Goal: Obtain resource: Obtain resource

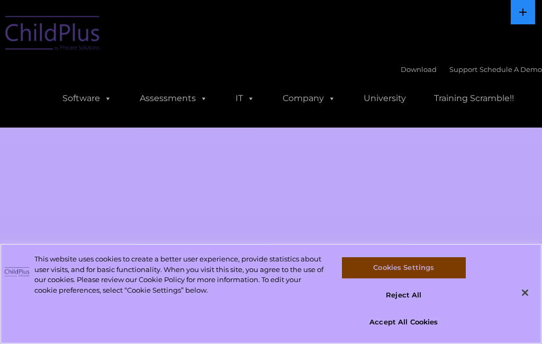
select select "MEDIUM"
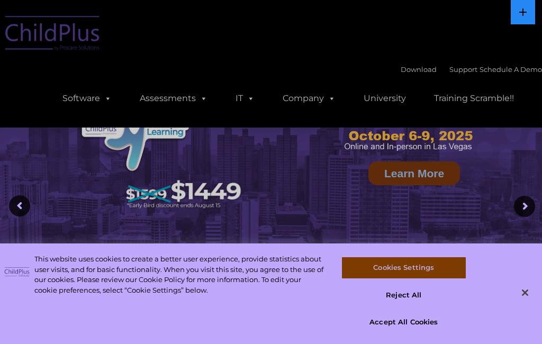
click at [89, 106] on link "Software" at bounding box center [87, 98] width 70 height 21
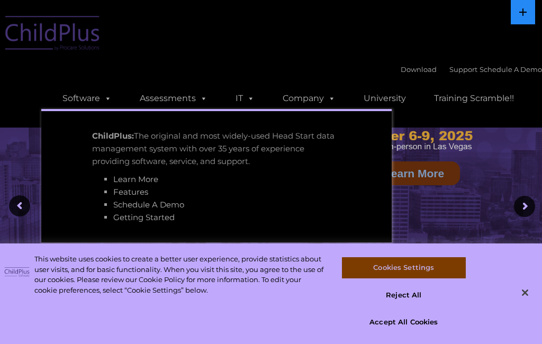
click at [76, 96] on link "Software" at bounding box center [87, 98] width 70 height 21
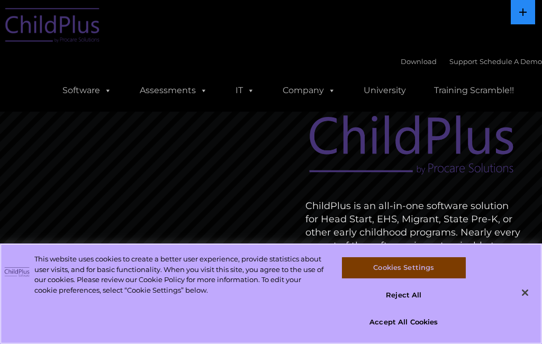
click at [519, 297] on button "Close" at bounding box center [525, 292] width 23 height 23
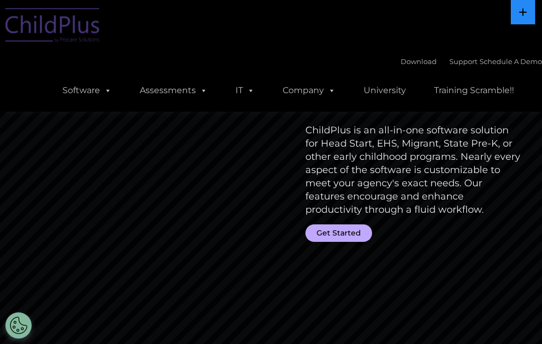
scroll to position [79, 0]
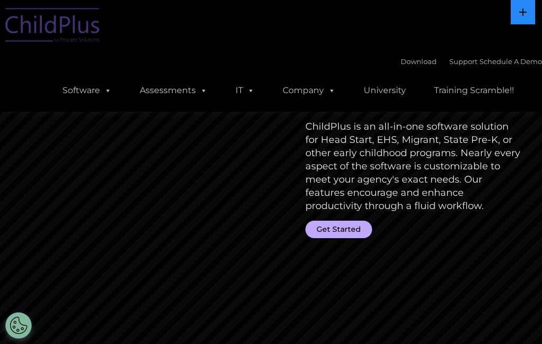
click at [358, 222] on link "Get Started" at bounding box center [339, 229] width 67 height 17
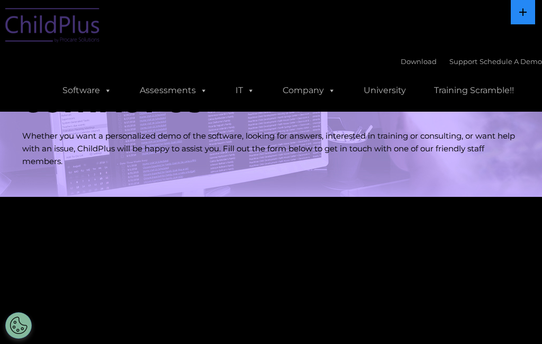
select select "MEDIUM"
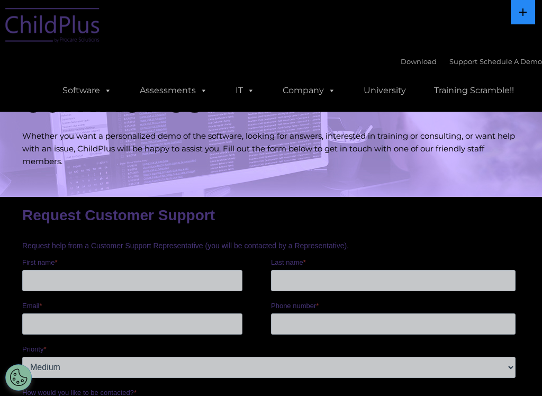
click at [411, 61] on link "Download" at bounding box center [419, 61] width 36 height 8
